Goal: Task Accomplishment & Management: Complete application form

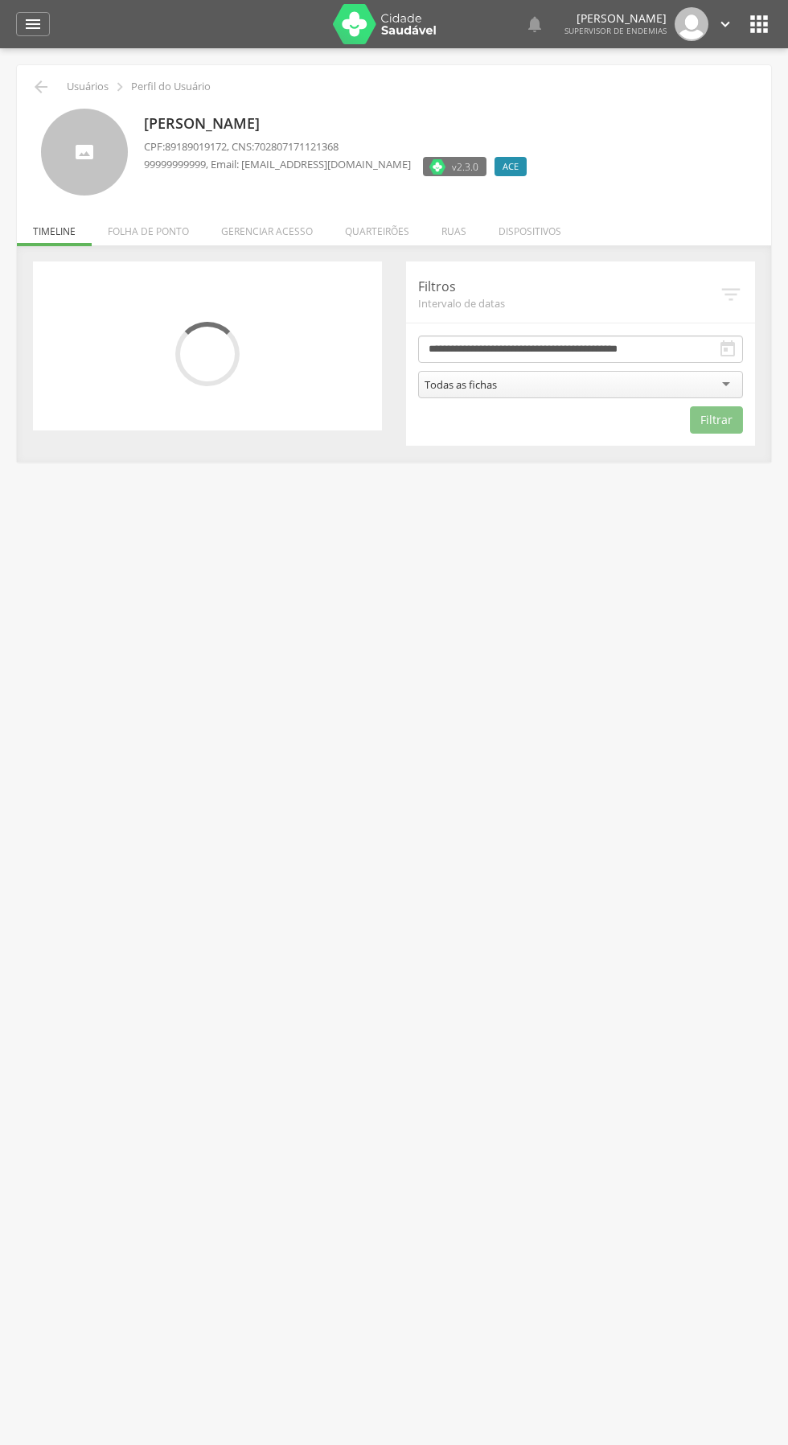
click at [452, 231] on li "Ruas" at bounding box center [453, 227] width 57 height 38
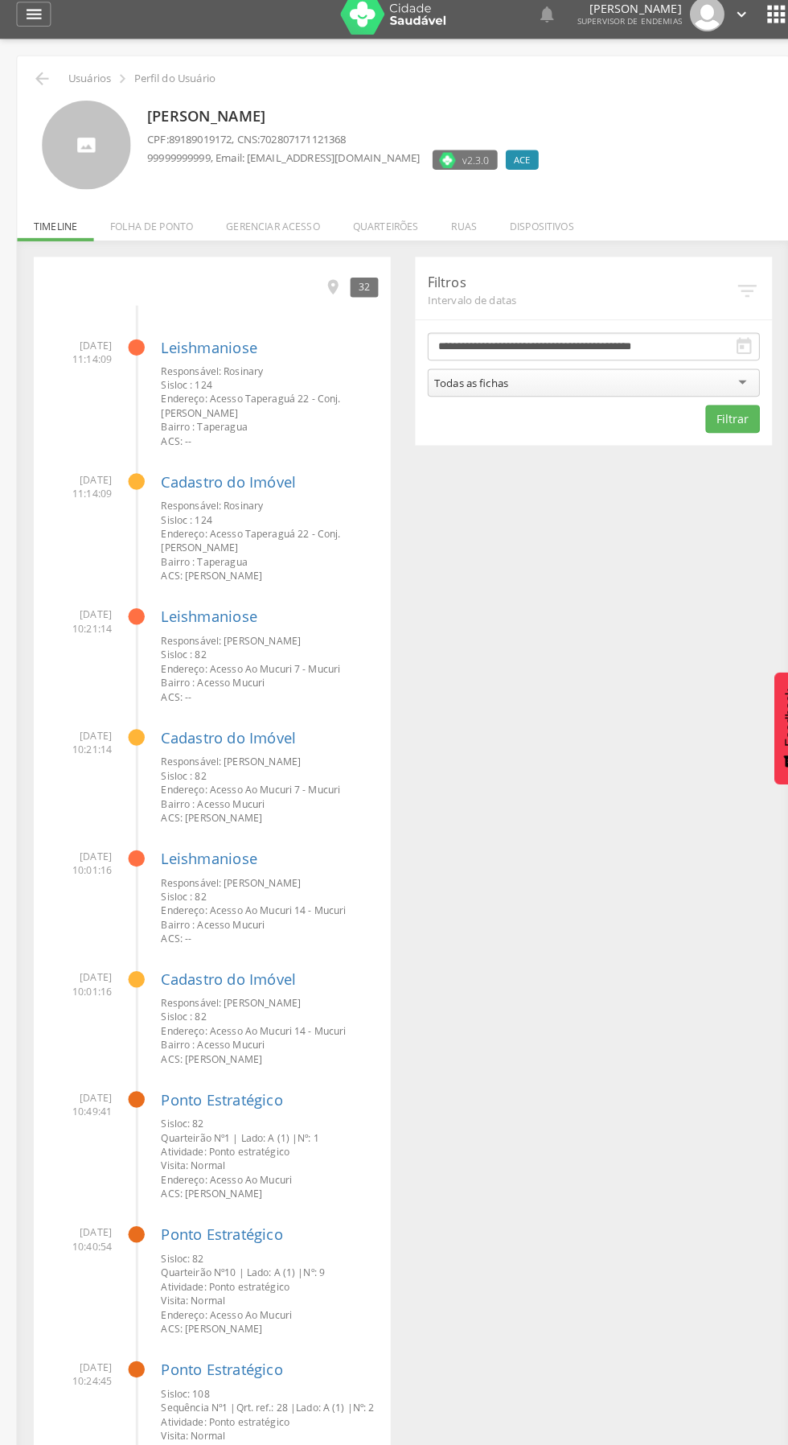
click at [442, 218] on li "Ruas" at bounding box center [453, 227] width 57 height 38
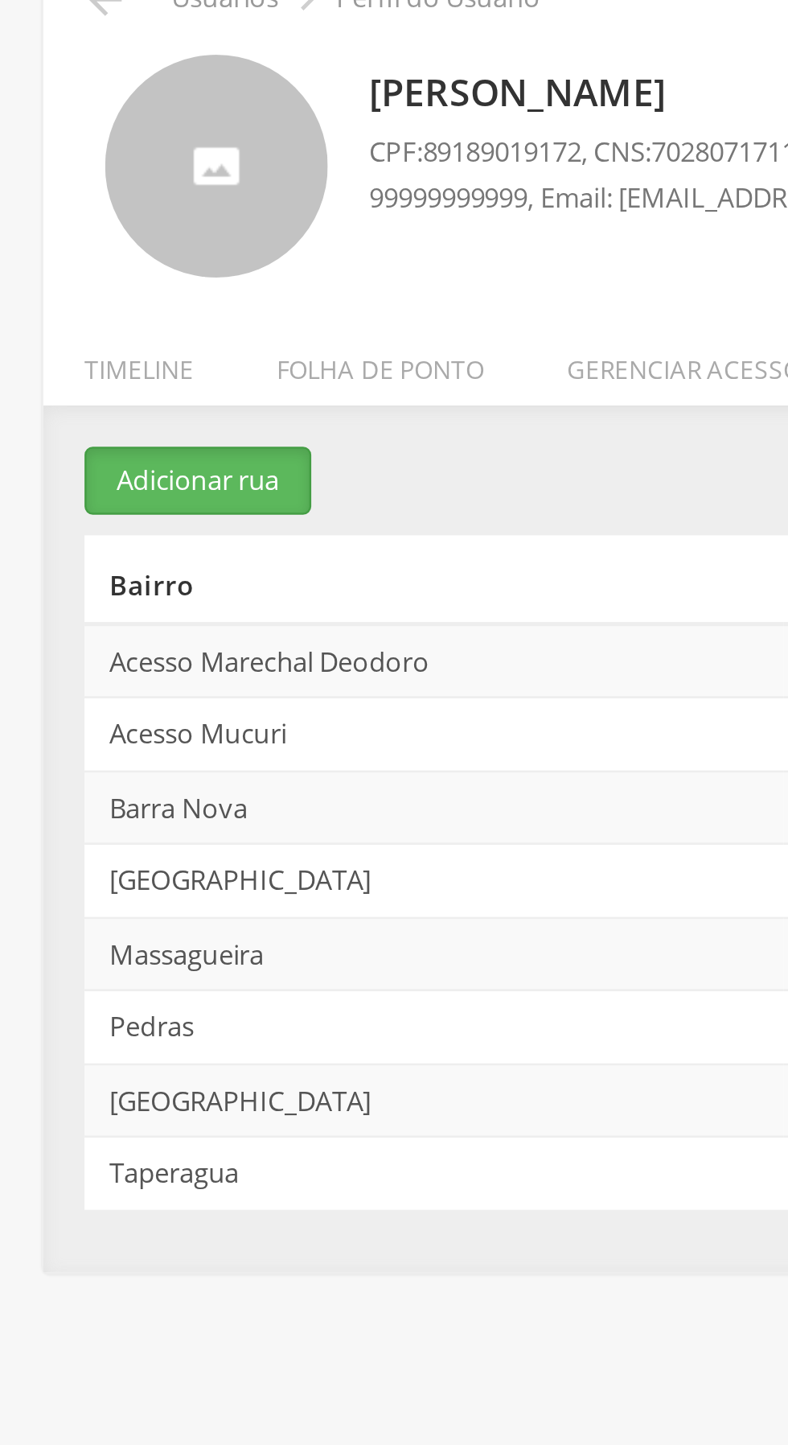
click at [67, 270] on button "Adicionar rua" at bounding box center [77, 274] width 88 height 27
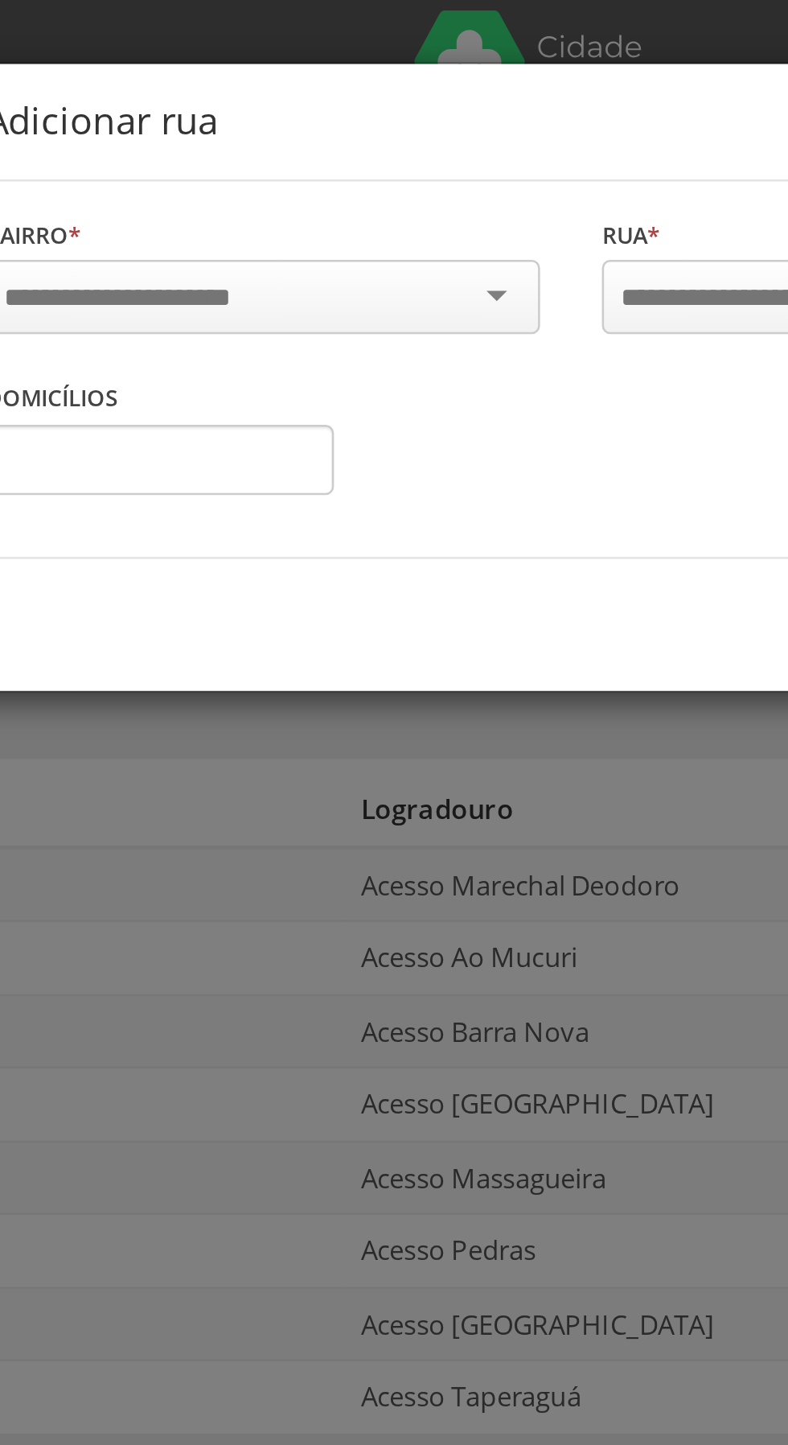
click at [362, 118] on div at bounding box center [274, 115] width 216 height 29
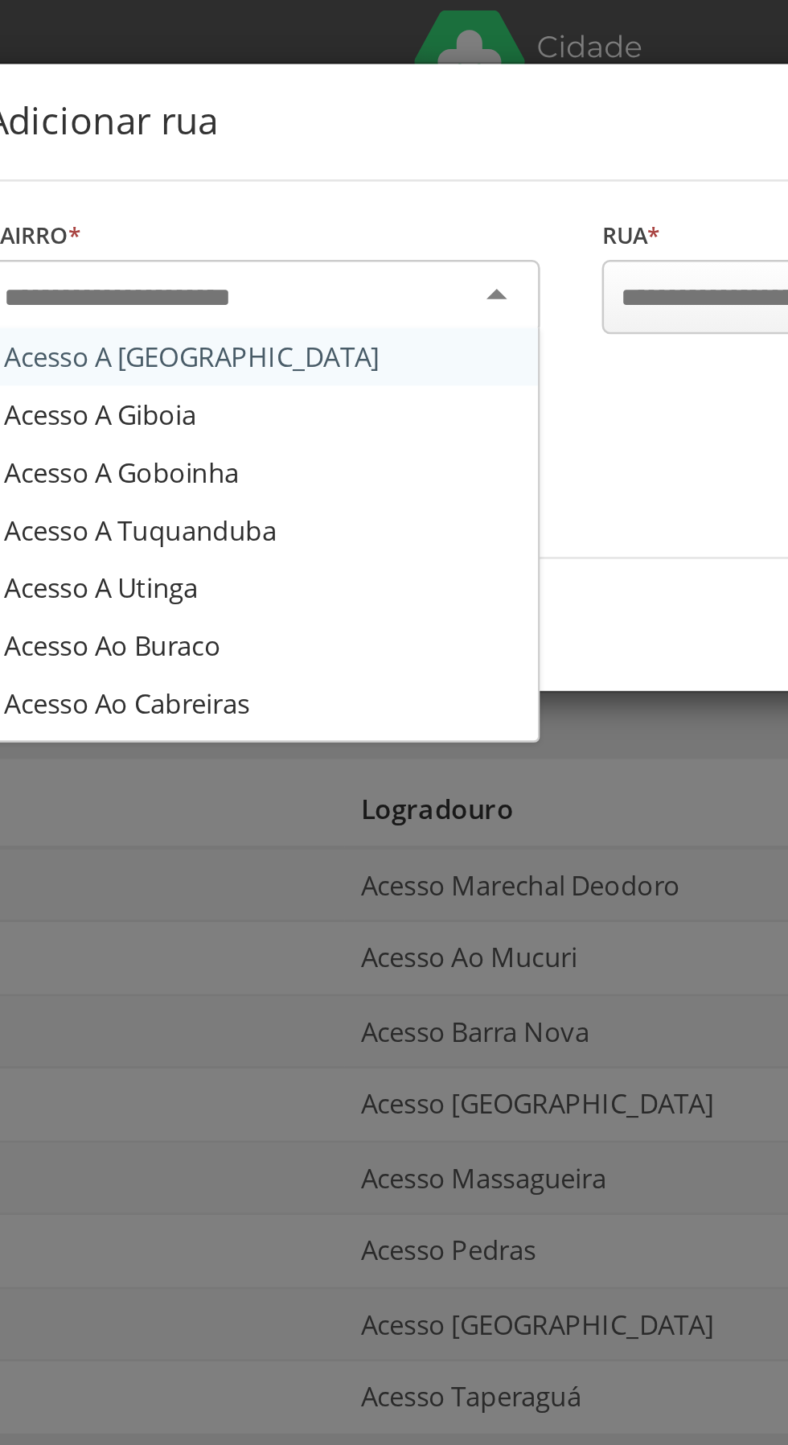
click at [197, 202] on div "Bairro * Acesso A [GEOGRAPHIC_DATA] A Giboia Acesso A Goboinha Acesso A [GEOGRA…" at bounding box center [394, 144] width 481 height 146
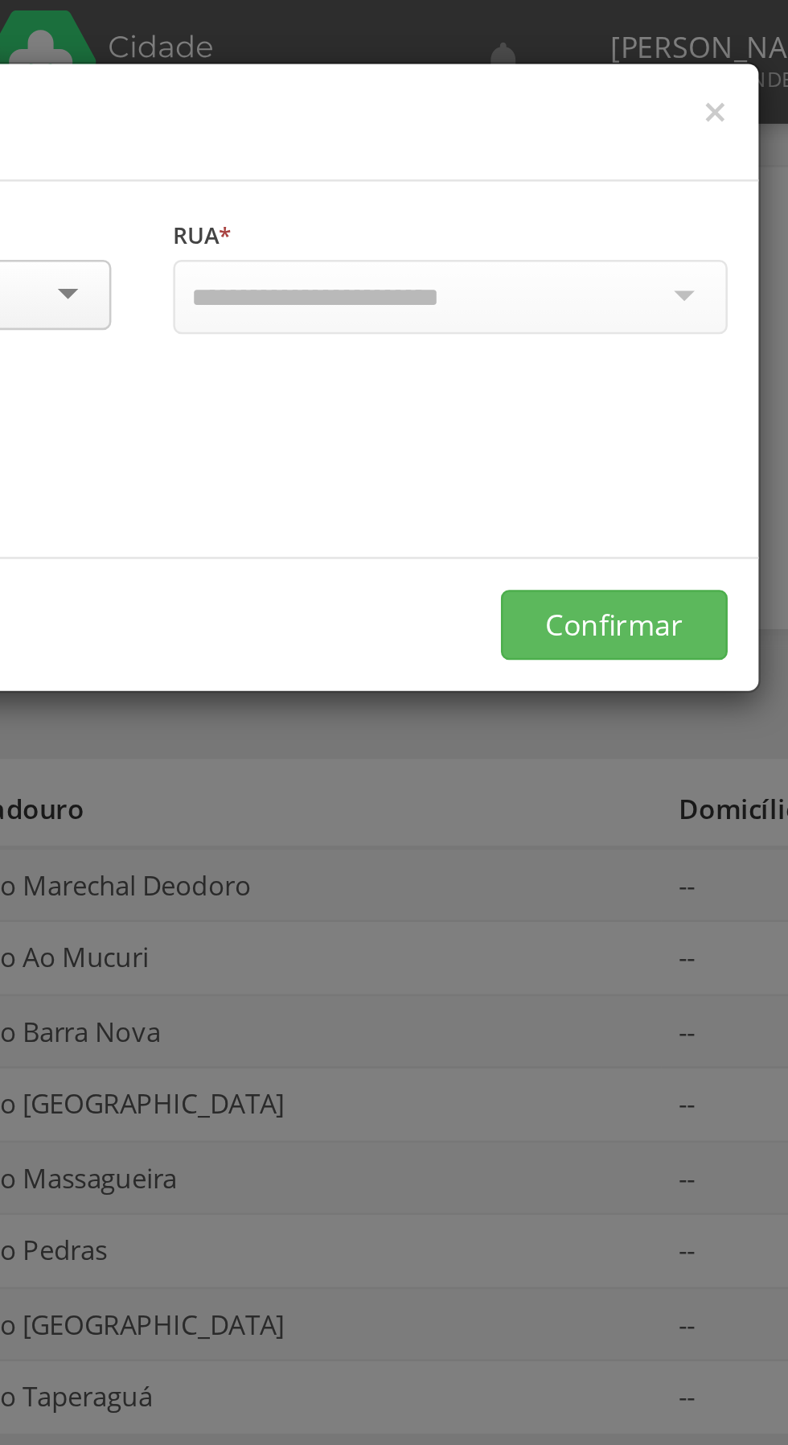
click at [603, 114] on div at bounding box center [514, 115] width 216 height 29
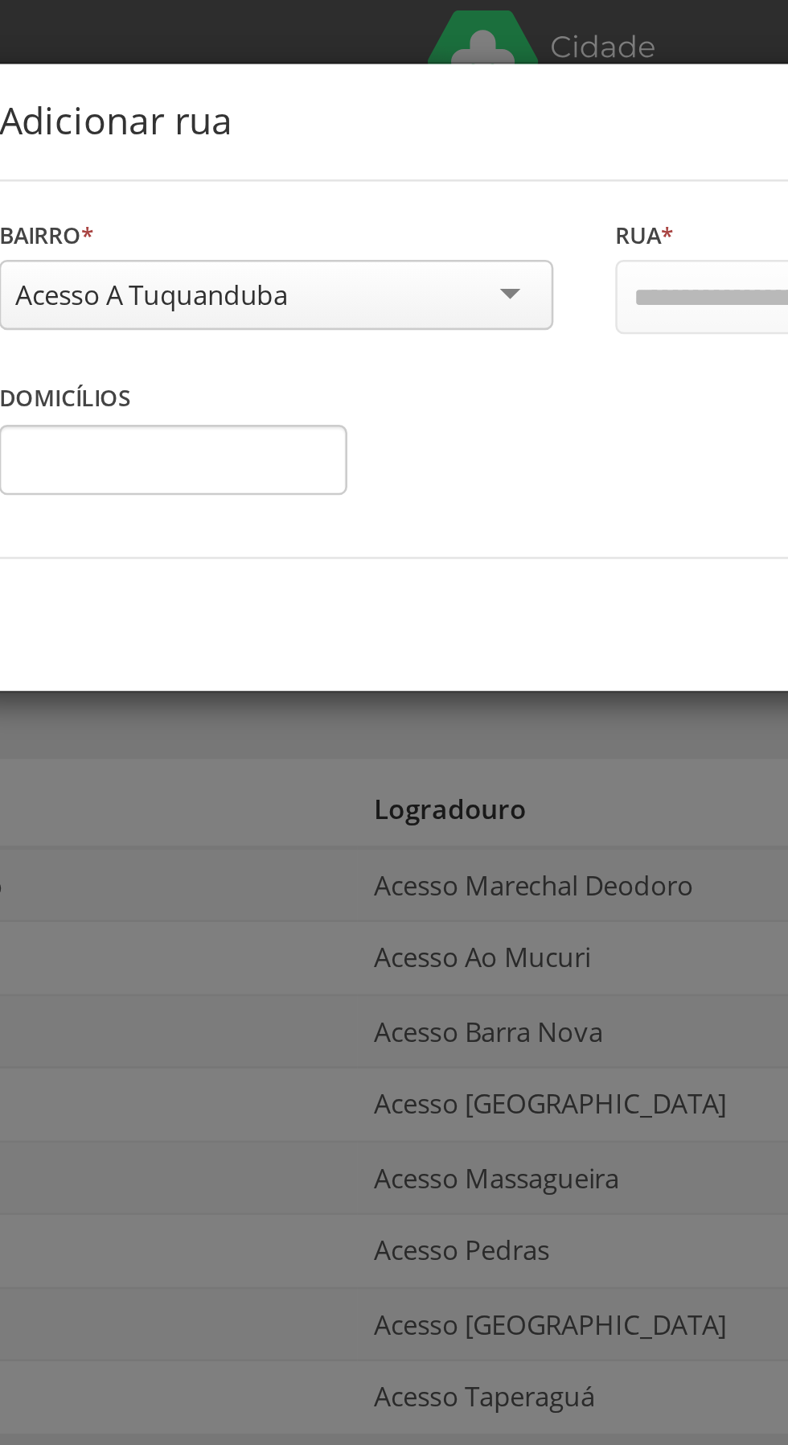
click at [360, 109] on div "Acesso A Tuquanduba" at bounding box center [274, 114] width 216 height 27
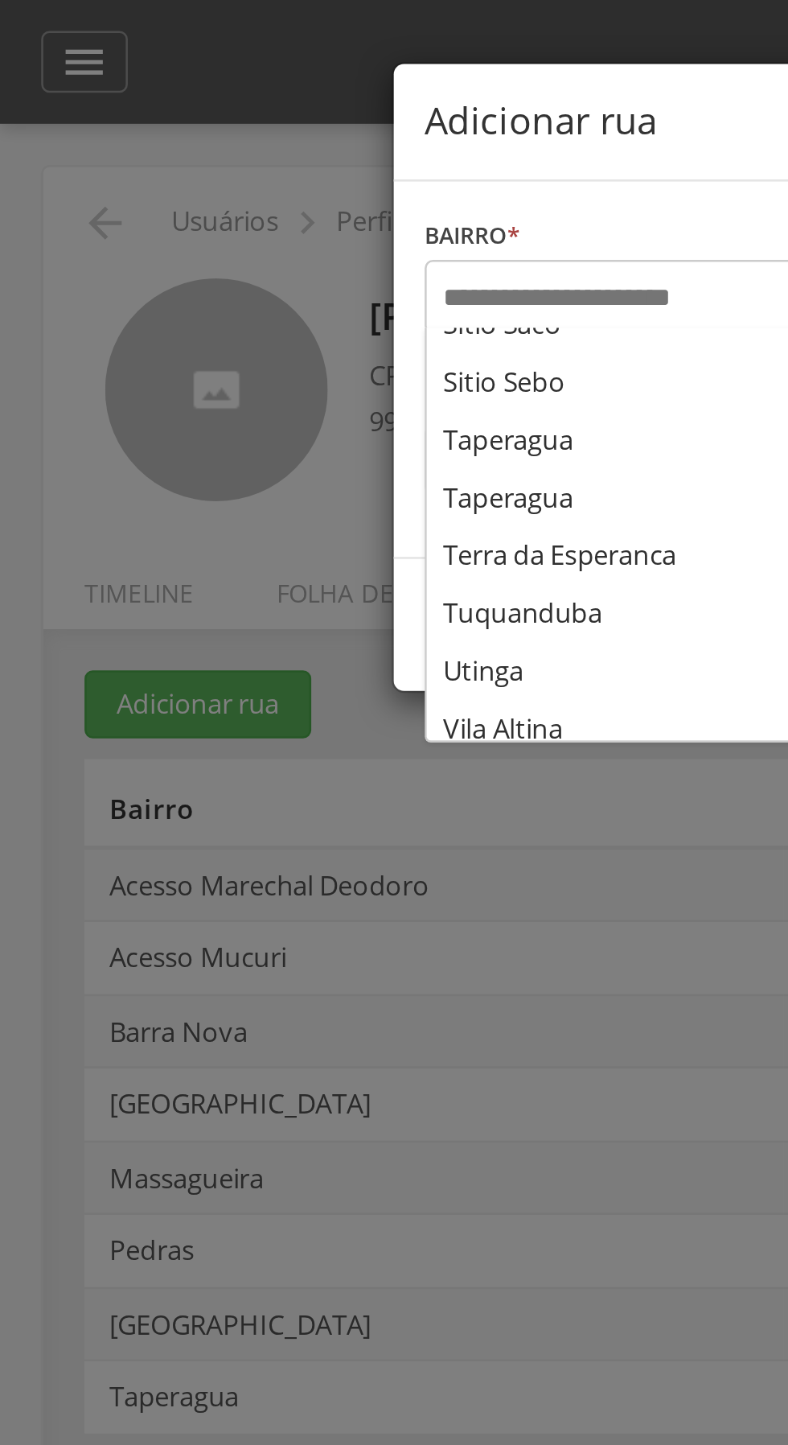
scroll to position [1416, 0]
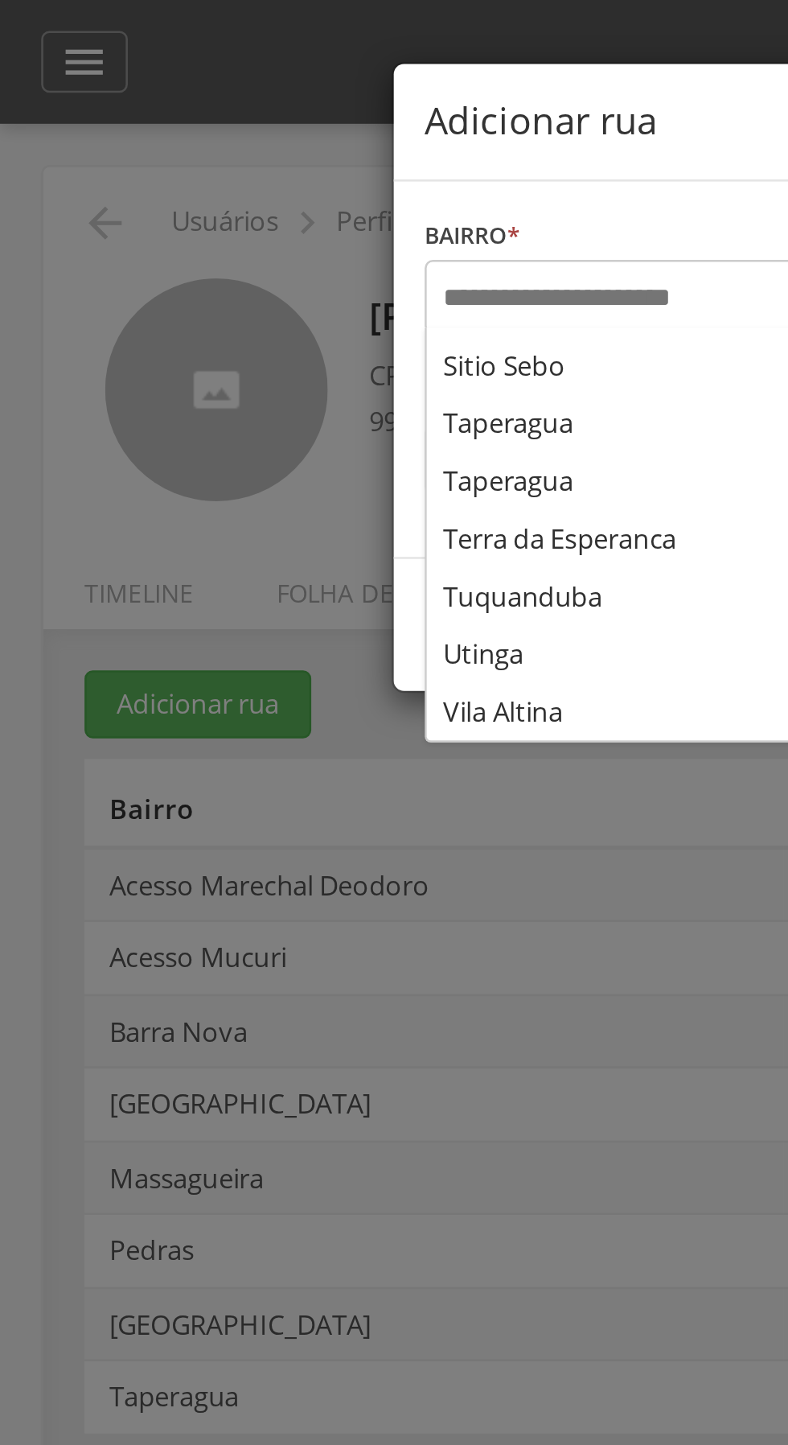
click at [190, 223] on form "Bairro * Acesso A [GEOGRAPHIC_DATA] A Giboia Acesso A Goboinha Acesso A [GEOGRA…" at bounding box center [394, 170] width 481 height 199
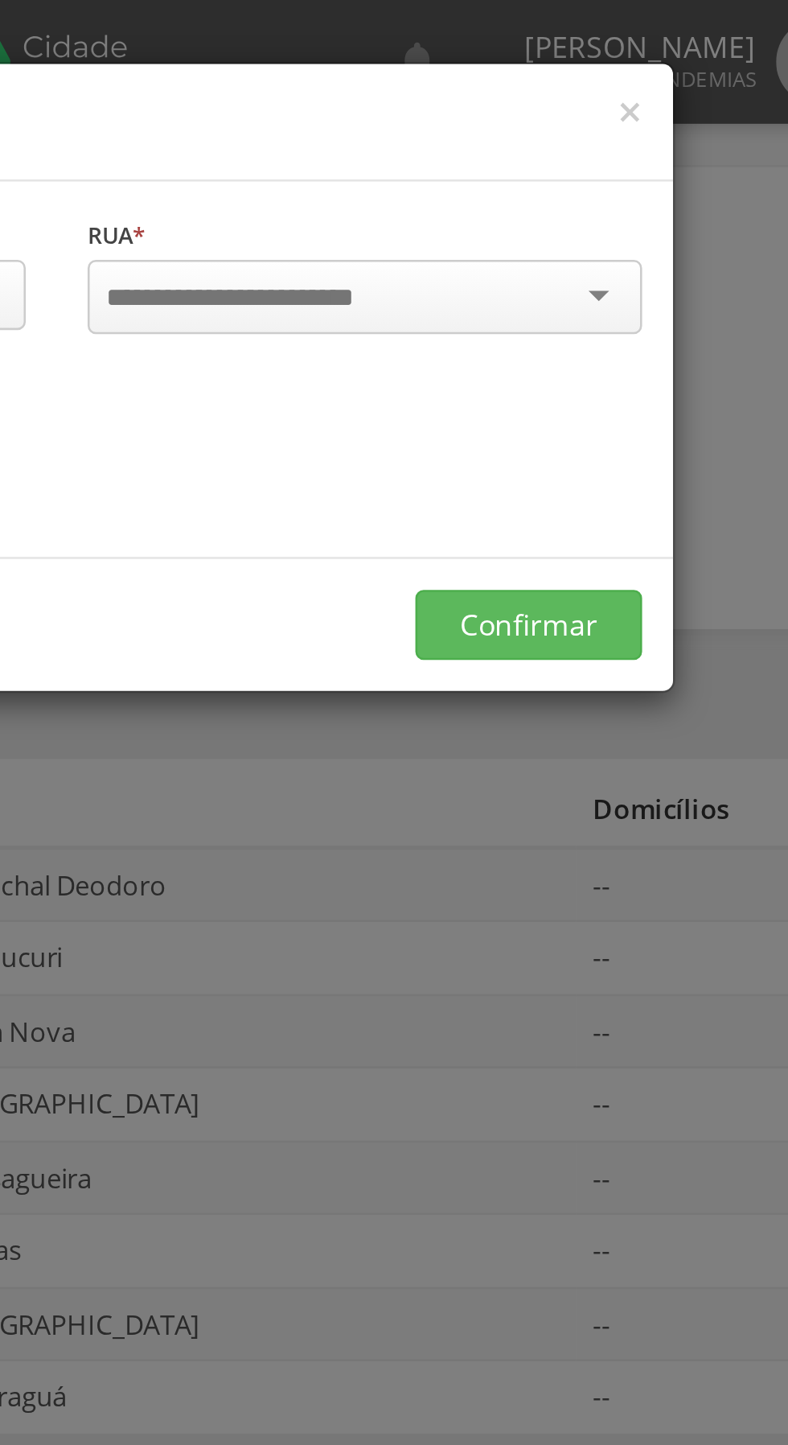
click at [606, 114] on div at bounding box center [514, 115] width 216 height 29
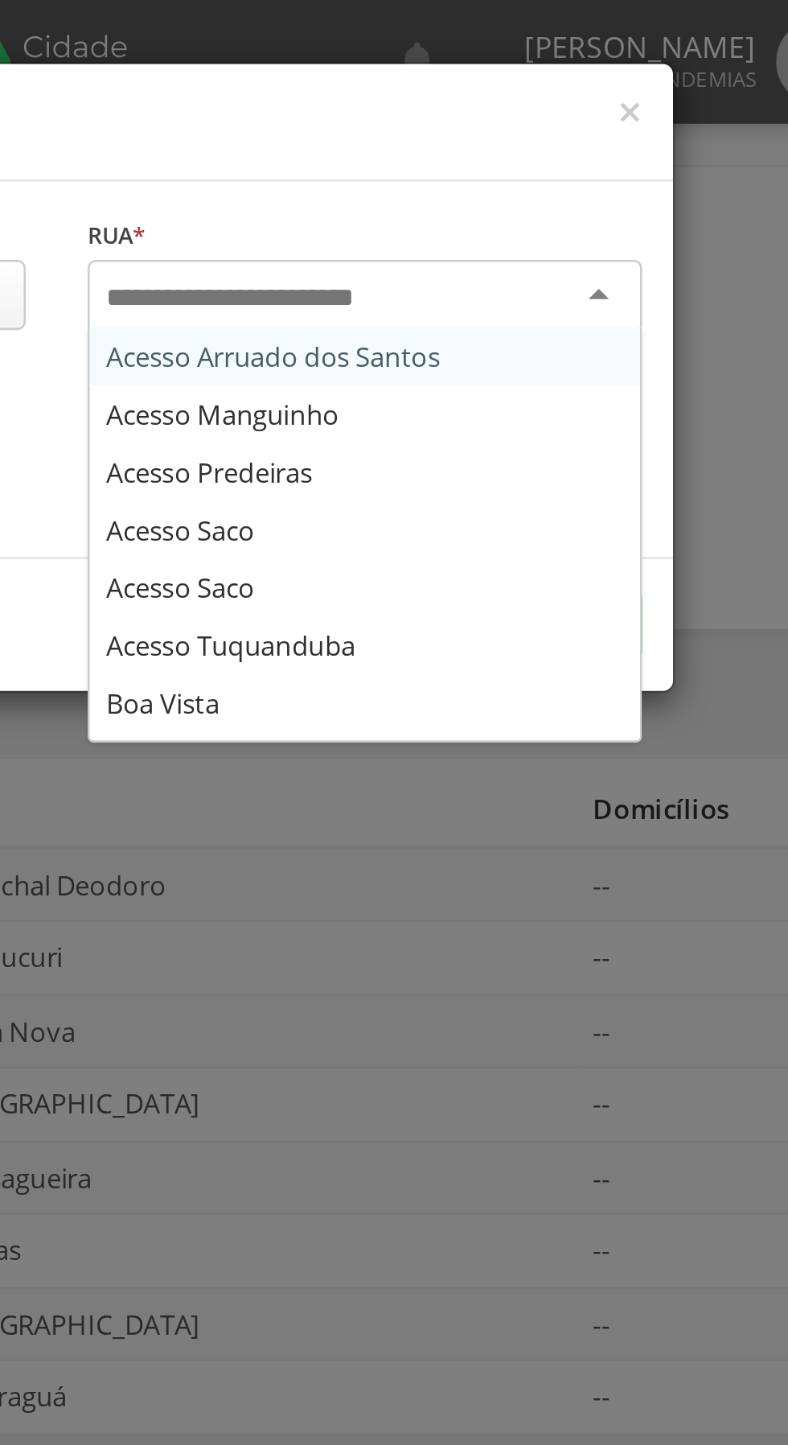
click at [434, 258] on form "**********" at bounding box center [394, 170] width 481 height 199
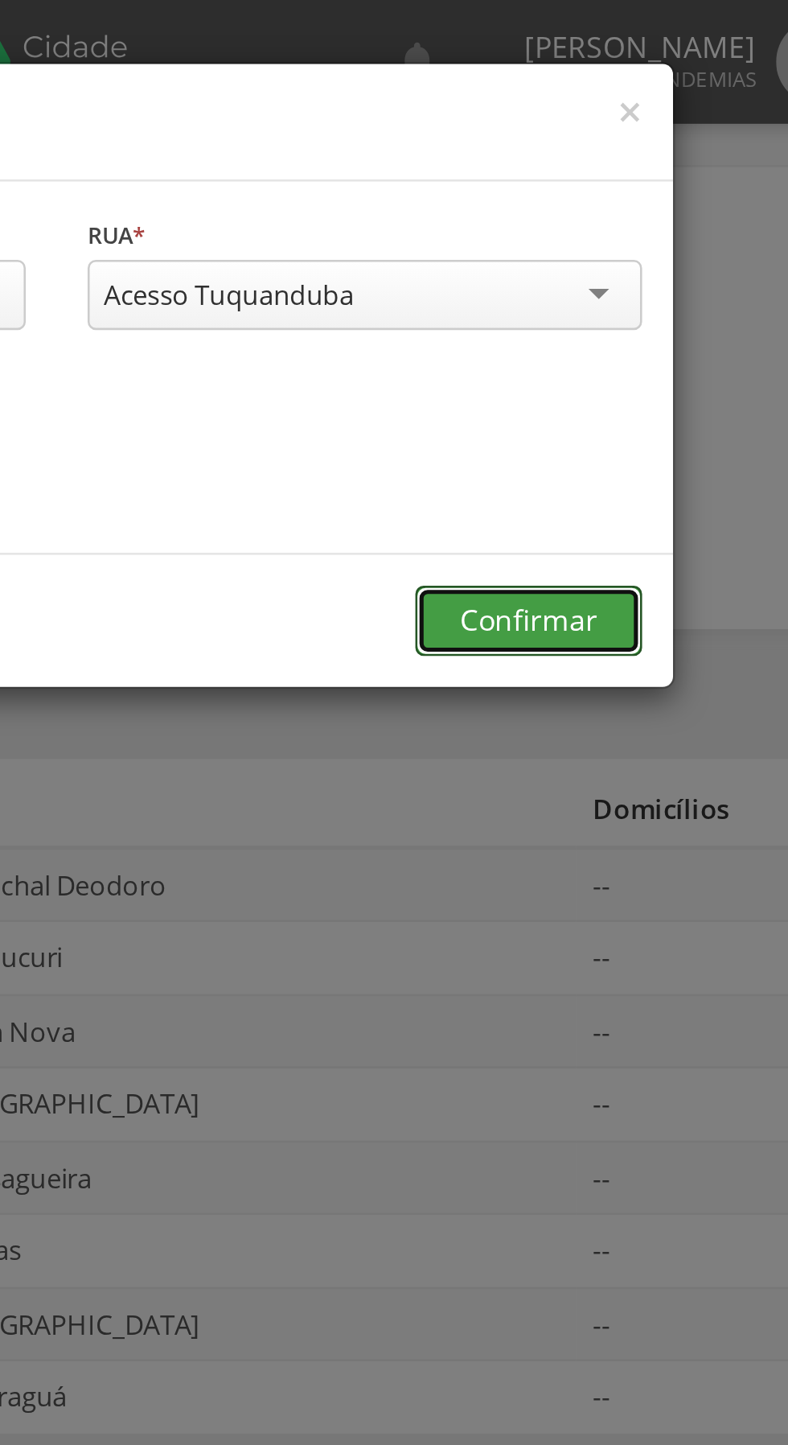
click at [559, 242] on button "Confirmar" at bounding box center [578, 241] width 88 height 27
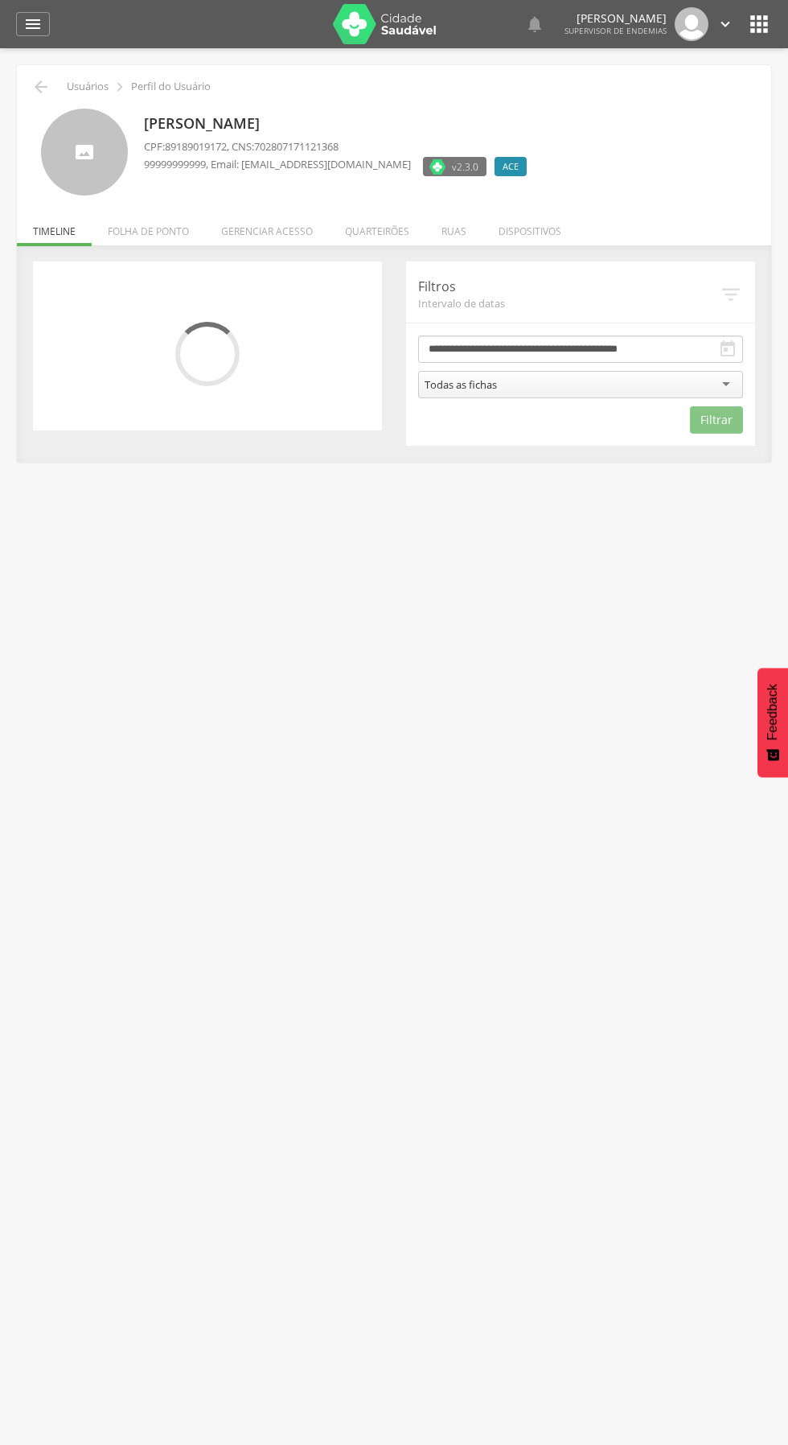
click at [452, 231] on li "Ruas" at bounding box center [453, 227] width 57 height 38
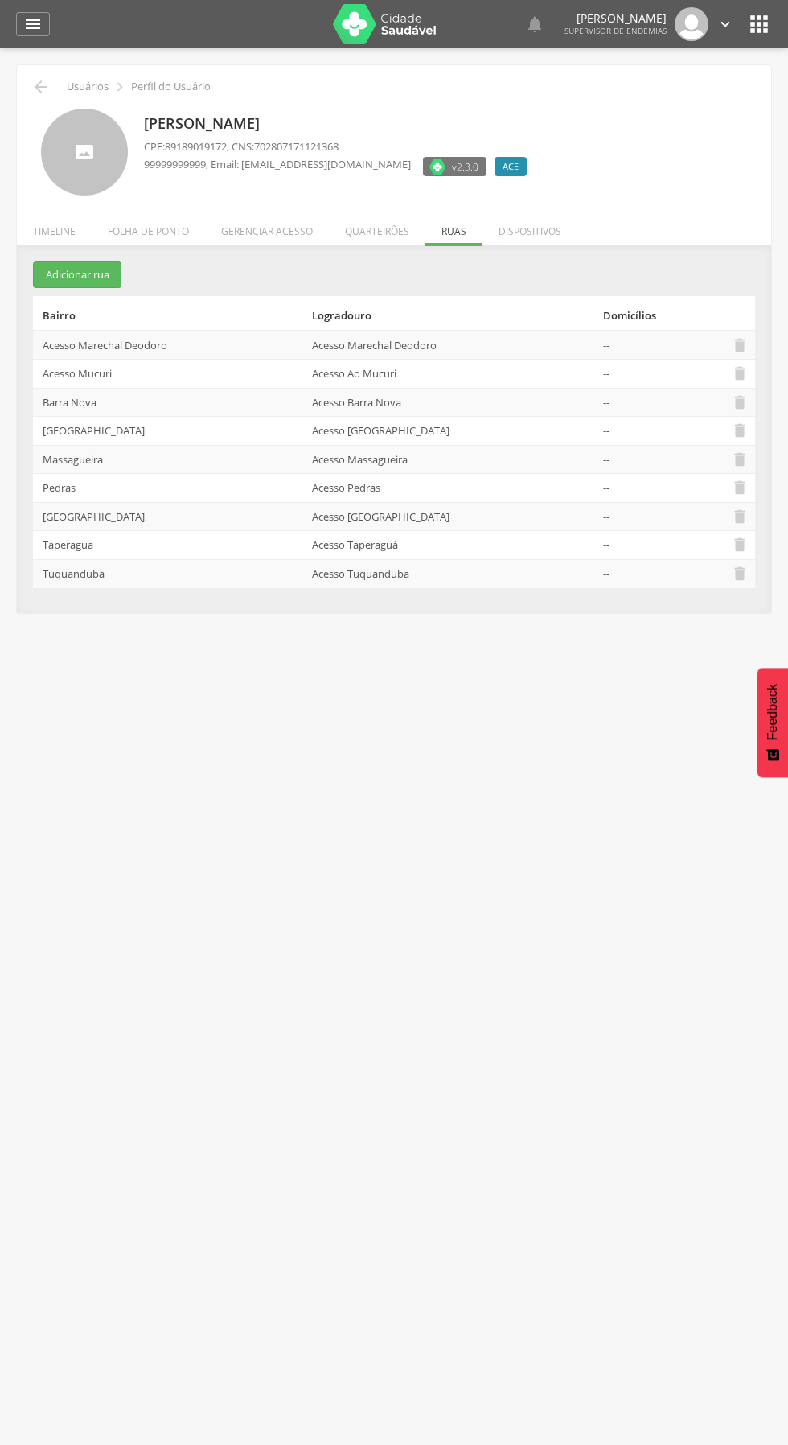
click at [723, 24] on icon "" at bounding box center [726, 24] width 18 height 18
click at [641, 100] on link "Sair" at bounding box center [669, 93] width 127 height 20
